Goal: Task Accomplishment & Management: Manage account settings

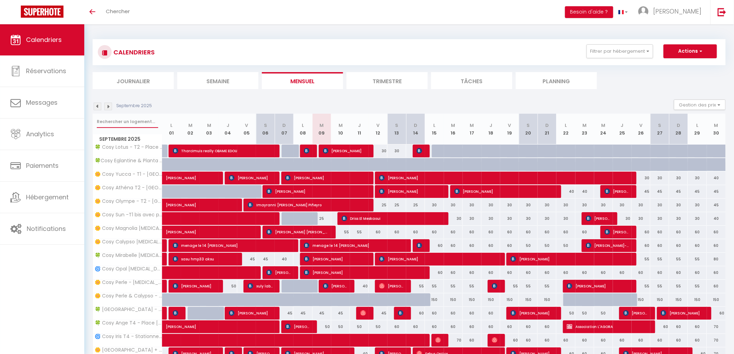
click at [123, 118] on input "text" at bounding box center [127, 121] width 61 height 12
type input "mary"
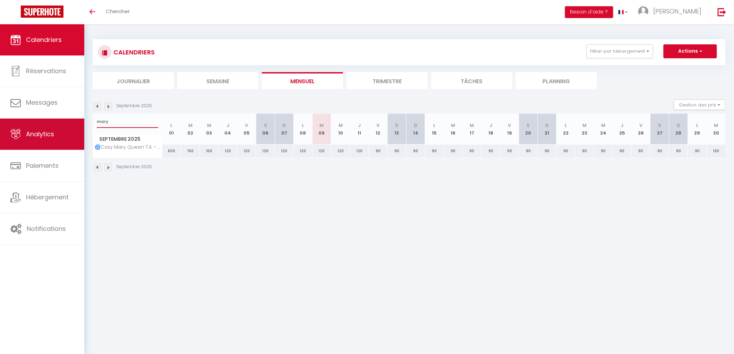
drag, startPoint x: 81, startPoint y: 120, endPoint x: 17, endPoint y: 122, distance: 63.8
click at [17, 122] on div "🟢 Des questions ou besoin d'assistance pour la migration AirBnB? Connectez-vous…" at bounding box center [367, 105] width 734 height 163
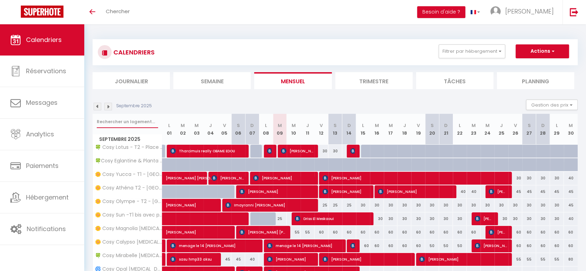
click at [110, 119] on input "text" at bounding box center [127, 121] width 61 height 12
type input "mûre"
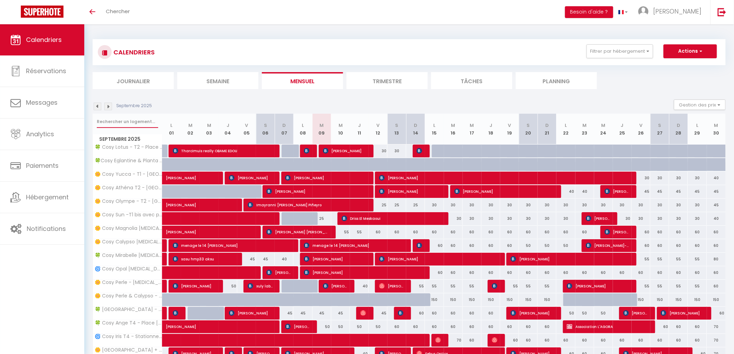
click at [120, 120] on input "text" at bounding box center [127, 121] width 61 height 12
type input "EDELWEISS"
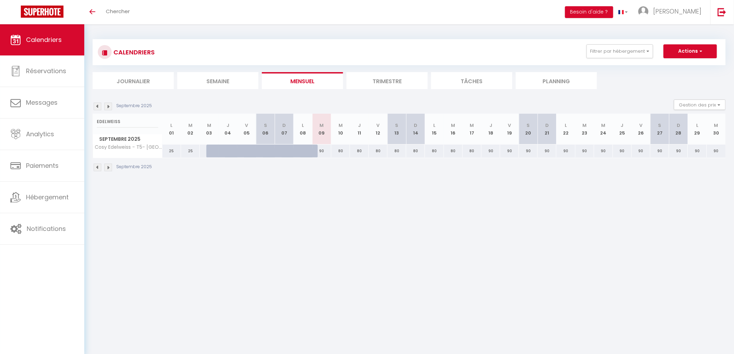
click at [320, 151] on div "90" at bounding box center [321, 151] width 19 height 13
type input "90"
type input "[DATE]"
type input "Mer 10 Septembre 2025"
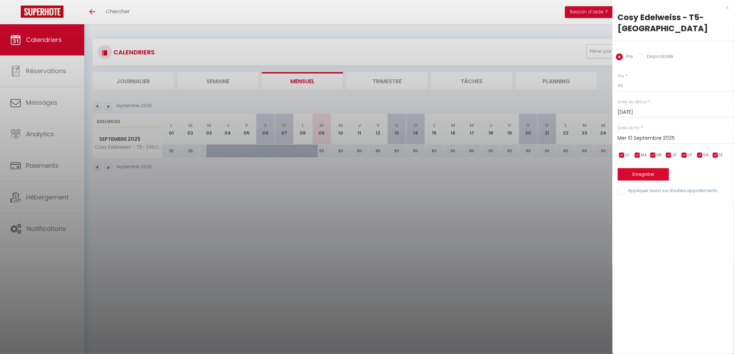
click at [268, 205] on div at bounding box center [367, 177] width 734 height 354
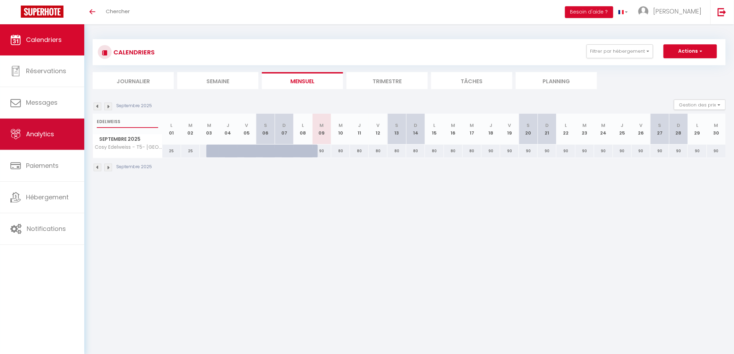
drag, startPoint x: 127, startPoint y: 122, endPoint x: 55, endPoint y: 120, distance: 71.8
click at [120, 121] on input "EDELWEISS" at bounding box center [127, 121] width 61 height 12
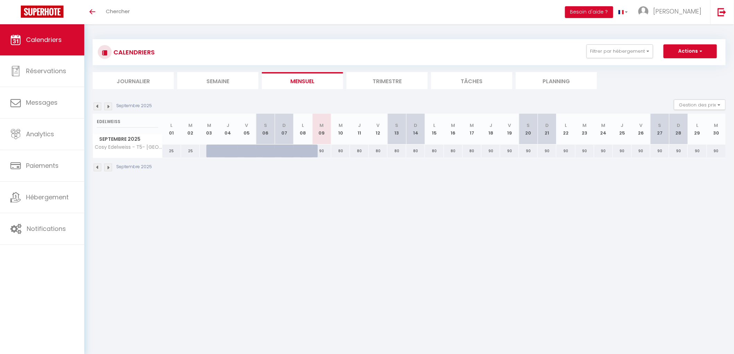
click at [321, 148] on div "90" at bounding box center [321, 151] width 19 height 13
type input "90"
select select "1"
type input "[DATE]"
type input "Mer 10 Septembre 2025"
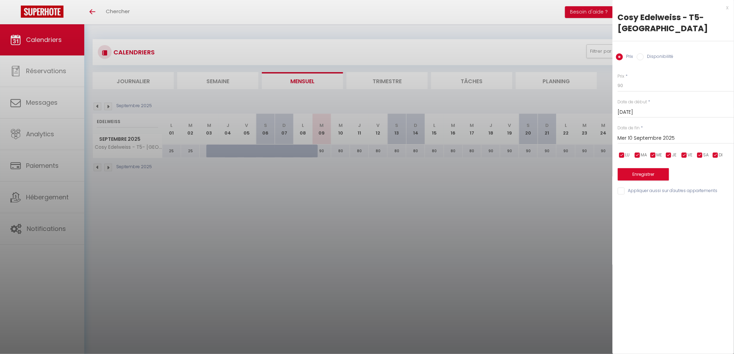
click at [660, 57] on label "Disponibilité" at bounding box center [659, 57] width 30 height 8
click at [644, 57] on input "Disponibilité" at bounding box center [640, 56] width 7 height 7
radio input "true"
click at [623, 57] on input "Prix" at bounding box center [619, 56] width 7 height 7
radio input "true"
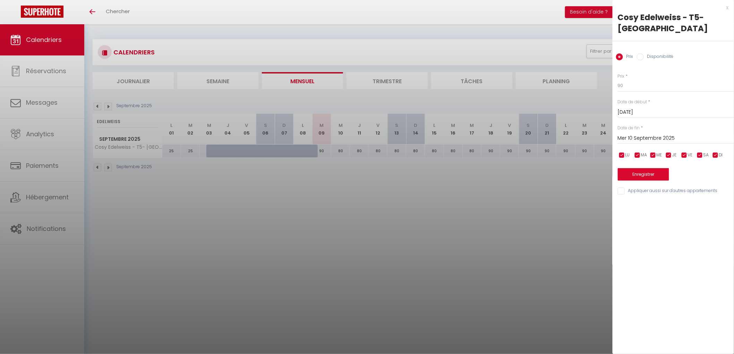
click at [661, 55] on label "Disponibilité" at bounding box center [659, 57] width 30 height 8
click at [644, 55] on input "Disponibilité" at bounding box center [640, 56] width 7 height 7
radio input "true"
radio input "false"
click at [657, 89] on select "Disponible Indisponible" at bounding box center [676, 85] width 116 height 13
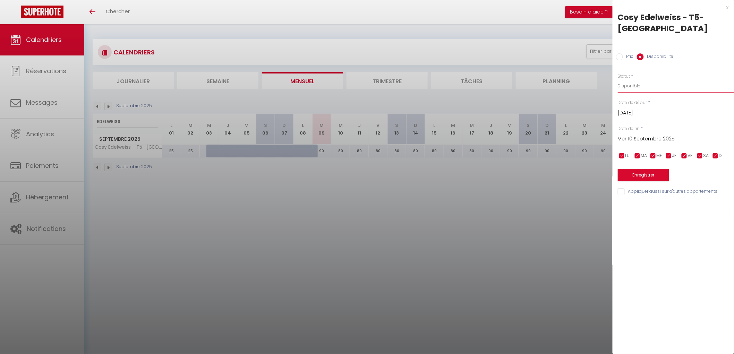
select select "0"
click at [618, 79] on select "Disponible Indisponible" at bounding box center [676, 85] width 116 height 13
click at [639, 177] on button "Enregistrer" at bounding box center [643, 175] width 51 height 12
